Goal: Ask a question

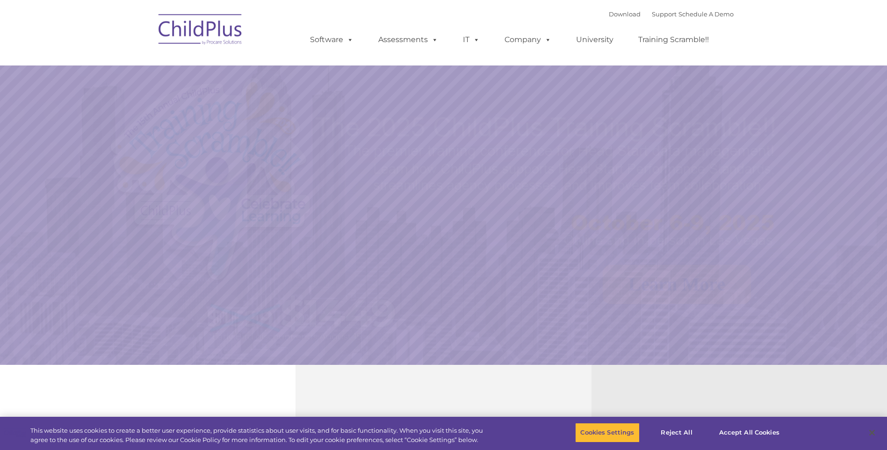
select select "MEDIUM"
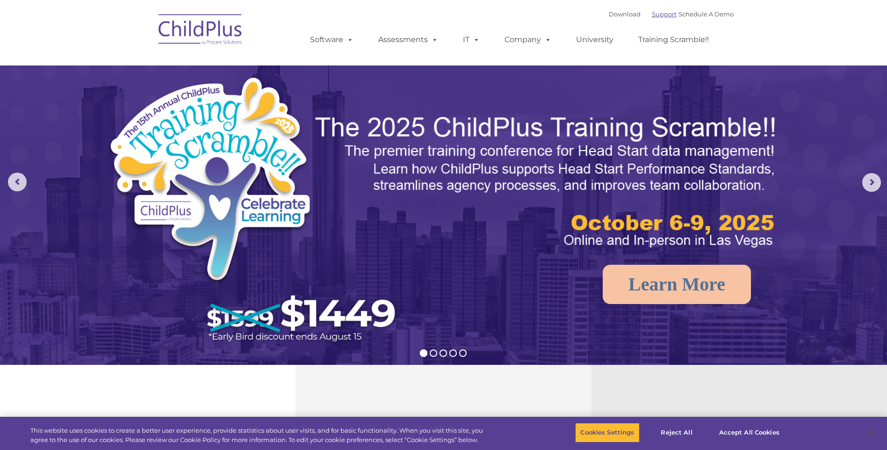
click at [651, 17] on link "Support" at bounding box center [663, 13] width 25 height 7
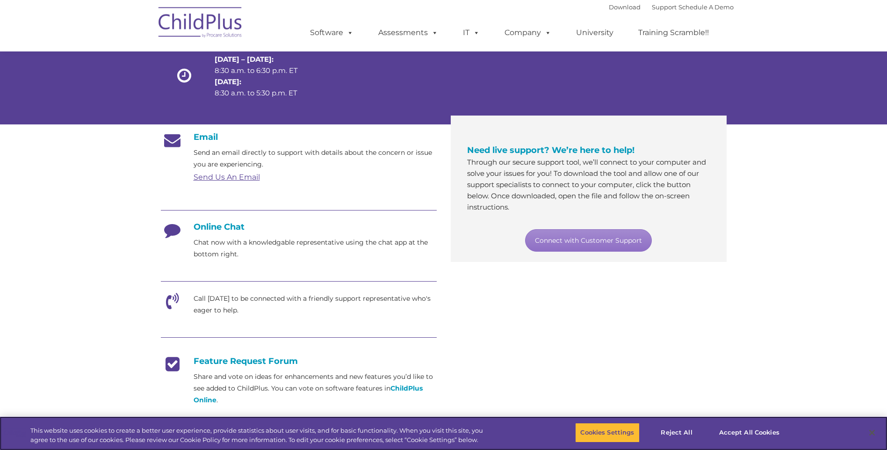
scroll to position [93, 0]
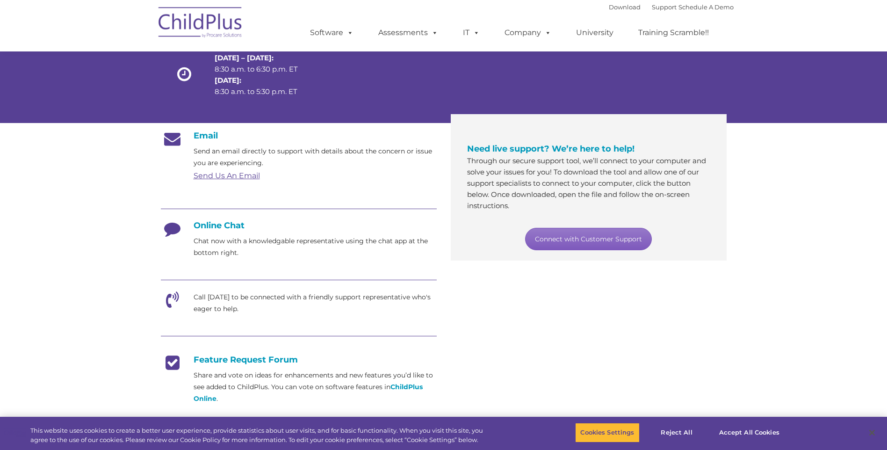
click at [624, 239] on link "Connect with Customer Support" at bounding box center [588, 239] width 127 height 22
